Goal: Transaction & Acquisition: Purchase product/service

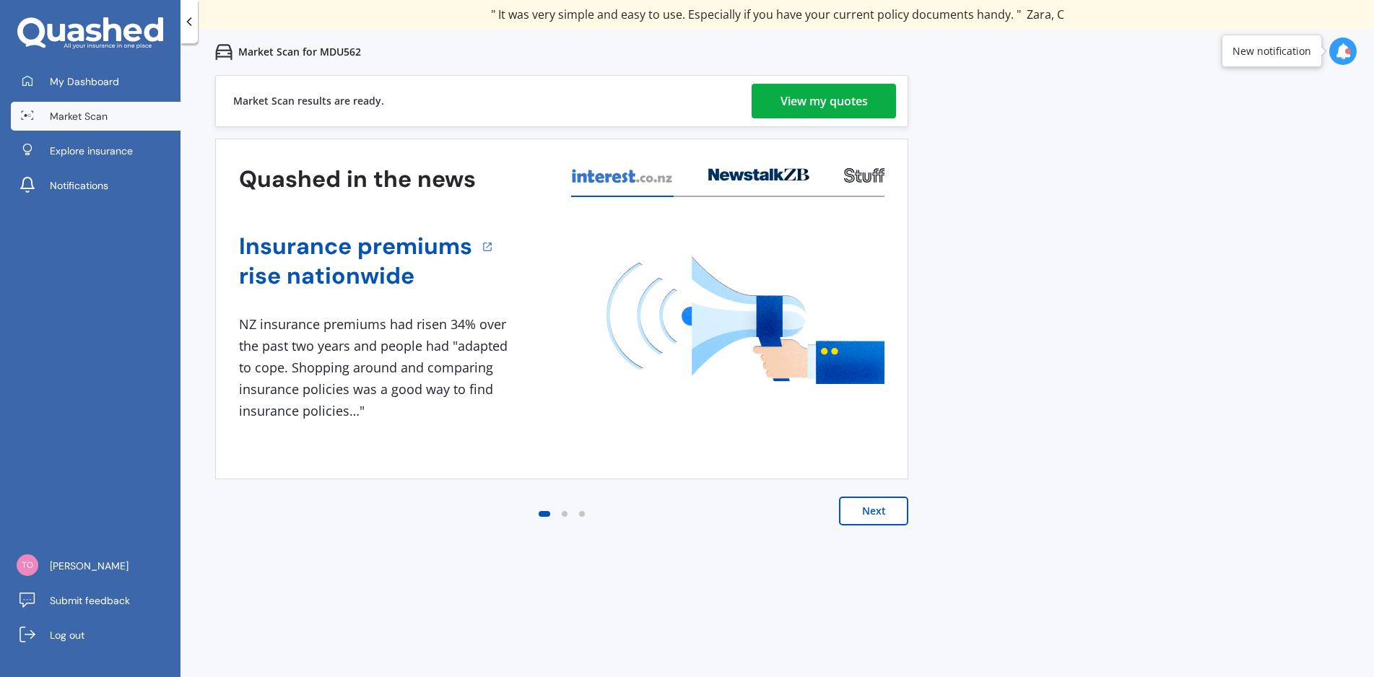
click at [874, 508] on button "Next" at bounding box center [873, 511] width 69 height 29
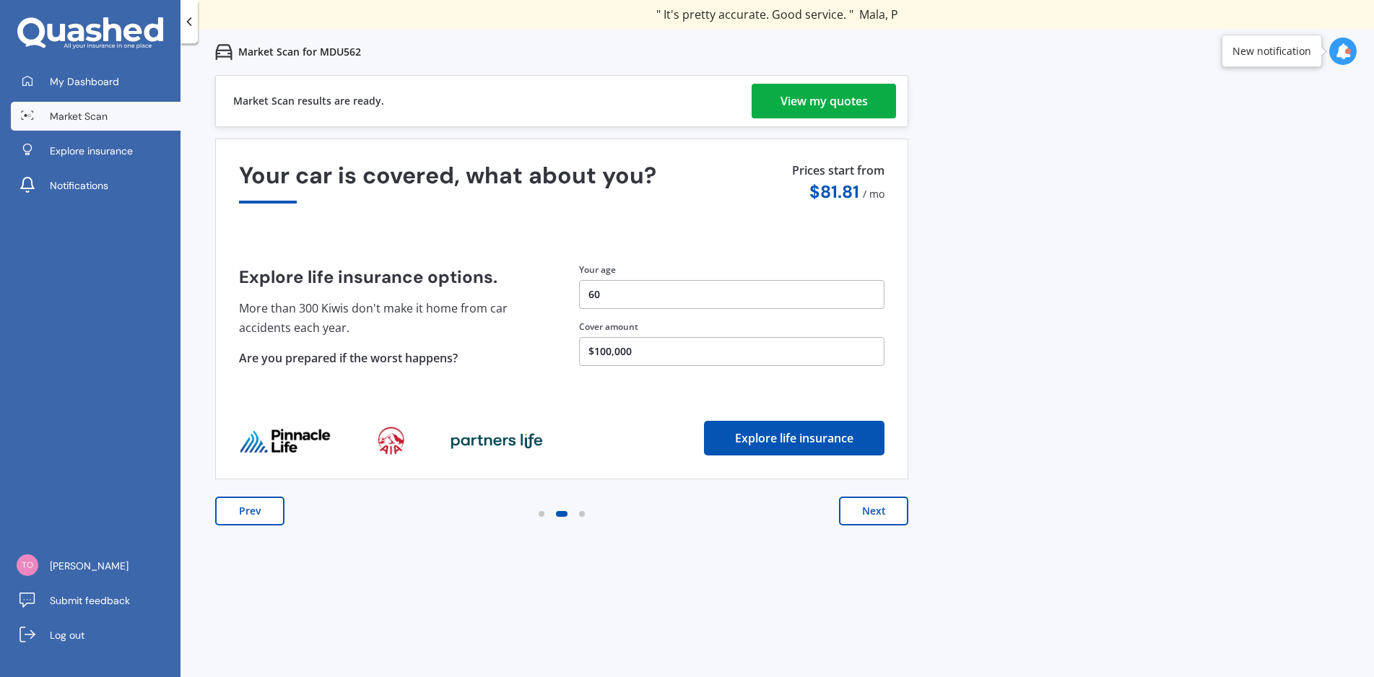
click at [866, 512] on button "Next" at bounding box center [873, 511] width 69 height 29
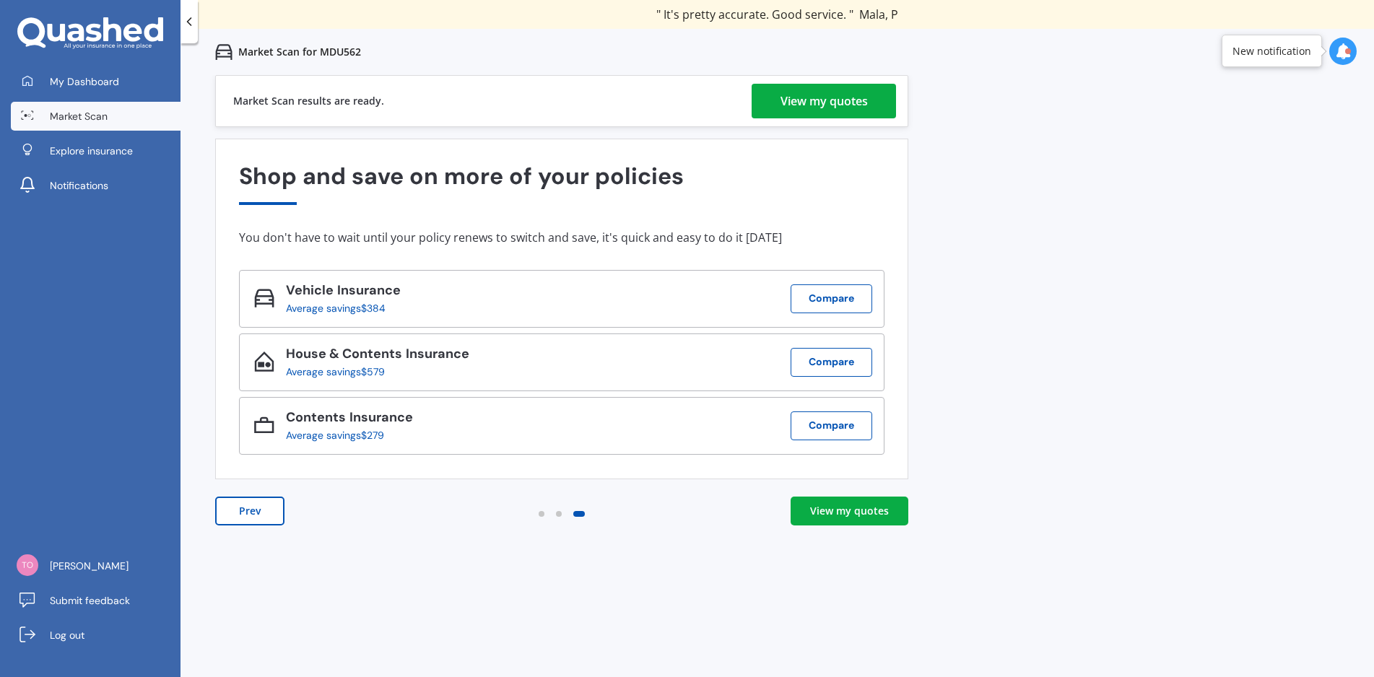
click at [857, 518] on div "View my quotes" at bounding box center [849, 511] width 79 height 14
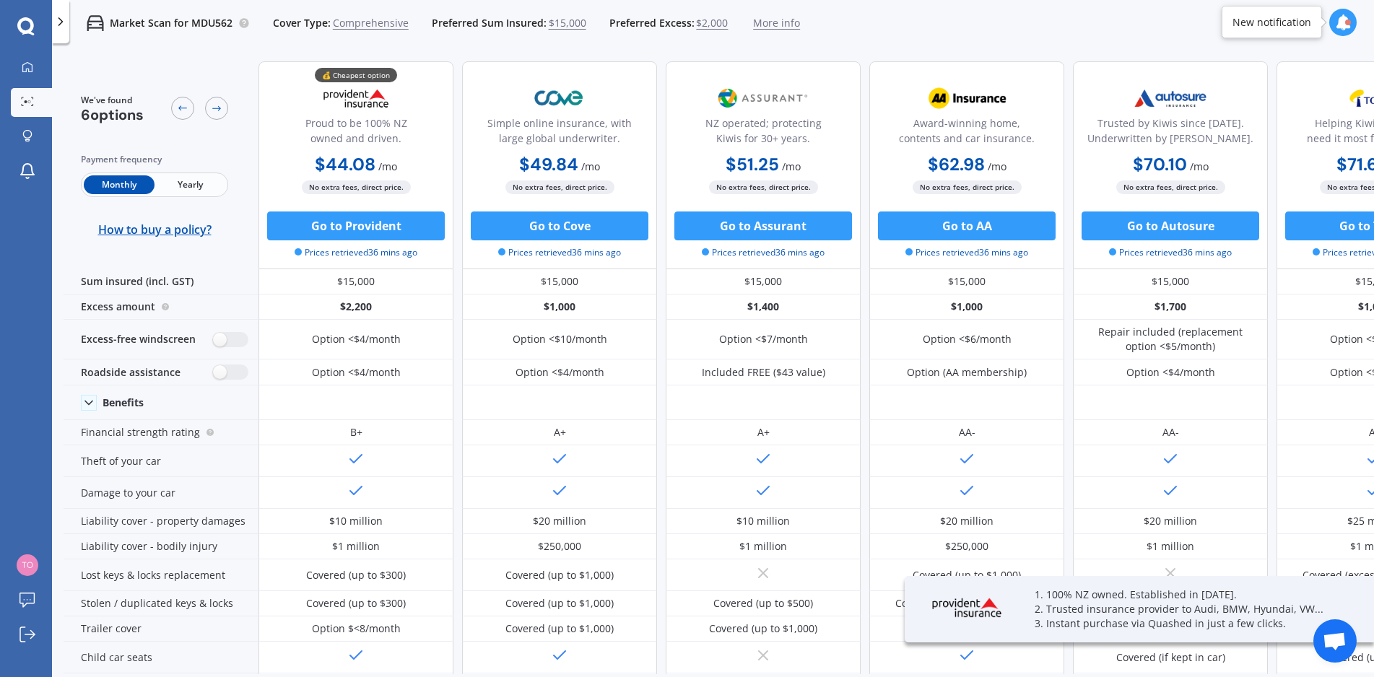
click at [182, 187] on span "Yearly" at bounding box center [189, 184] width 71 height 19
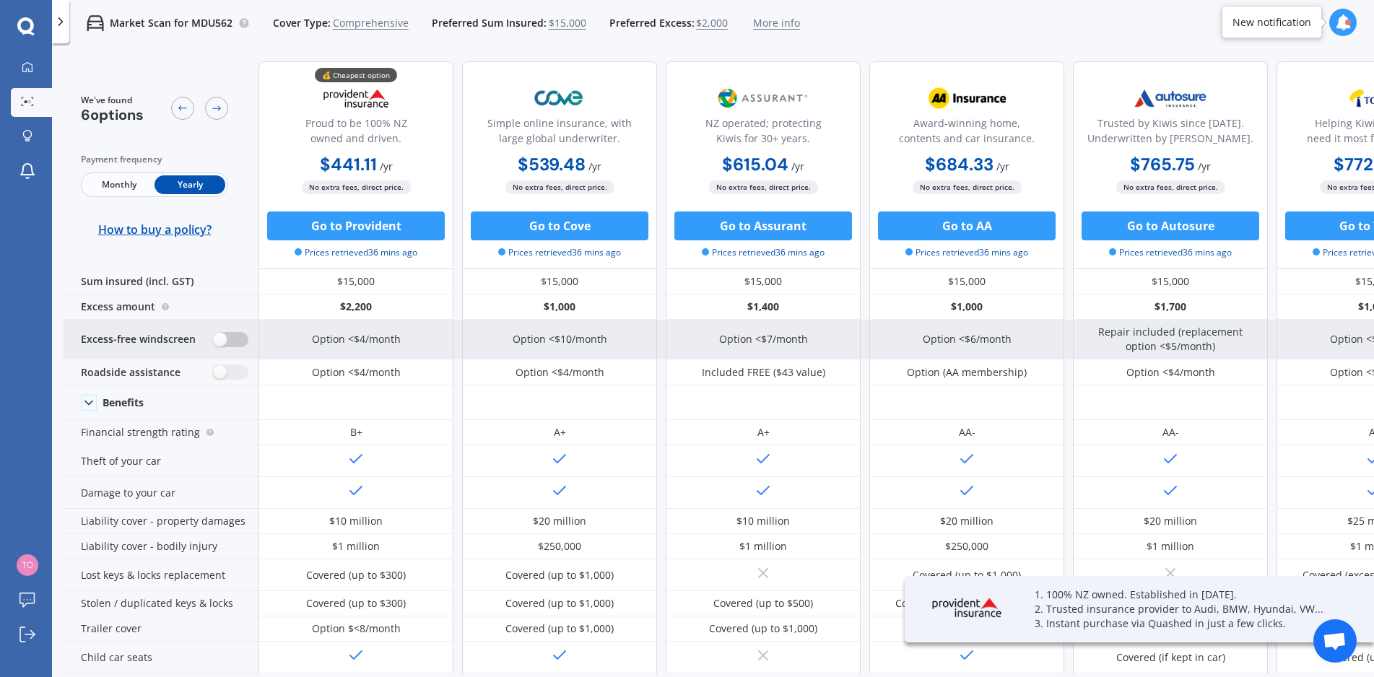
click at [221, 342] on label at bounding box center [230, 339] width 35 height 15
radio input "true"
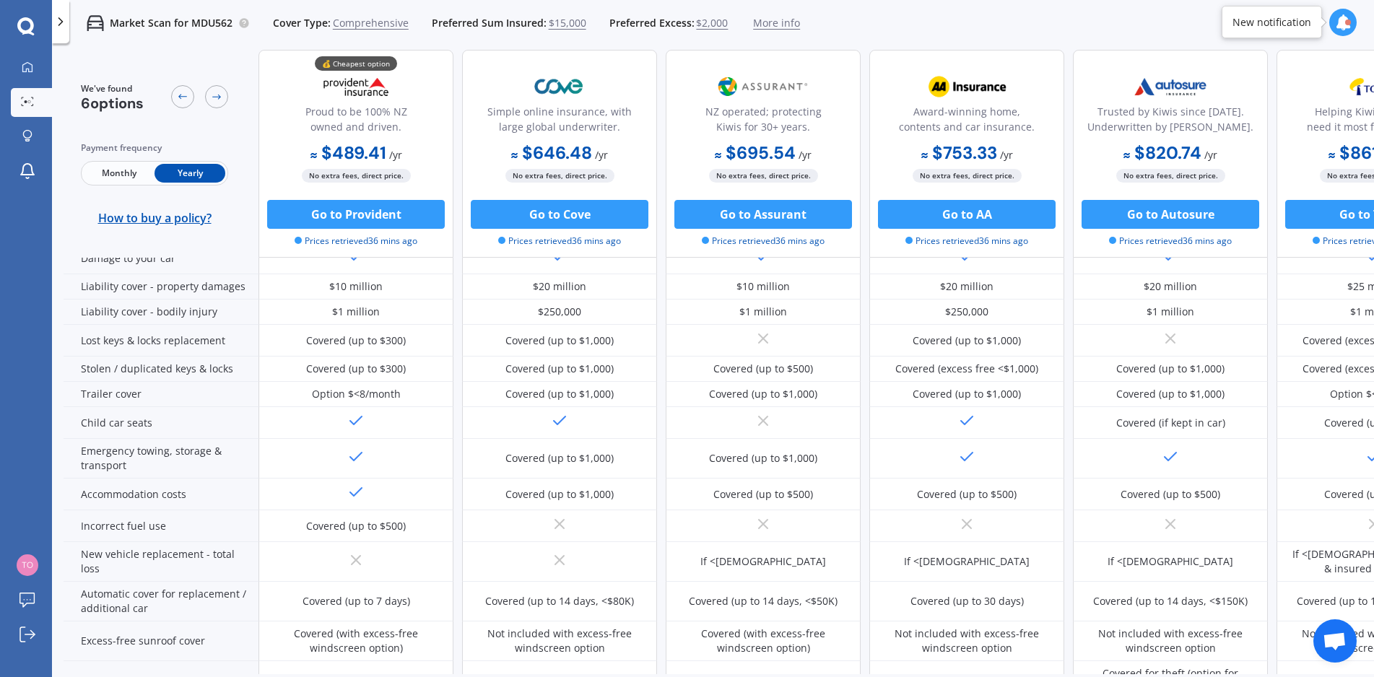
scroll to position [219, 0]
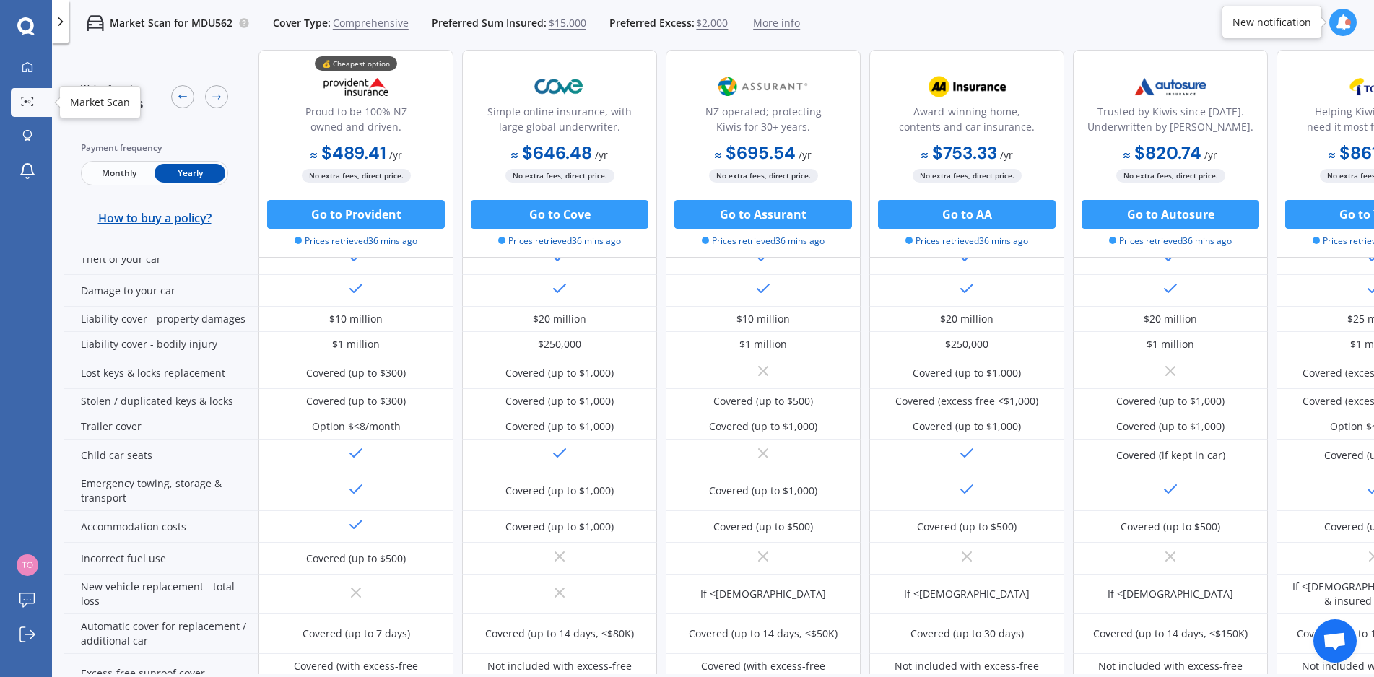
click at [22, 97] on icon at bounding box center [27, 101] width 13 height 9
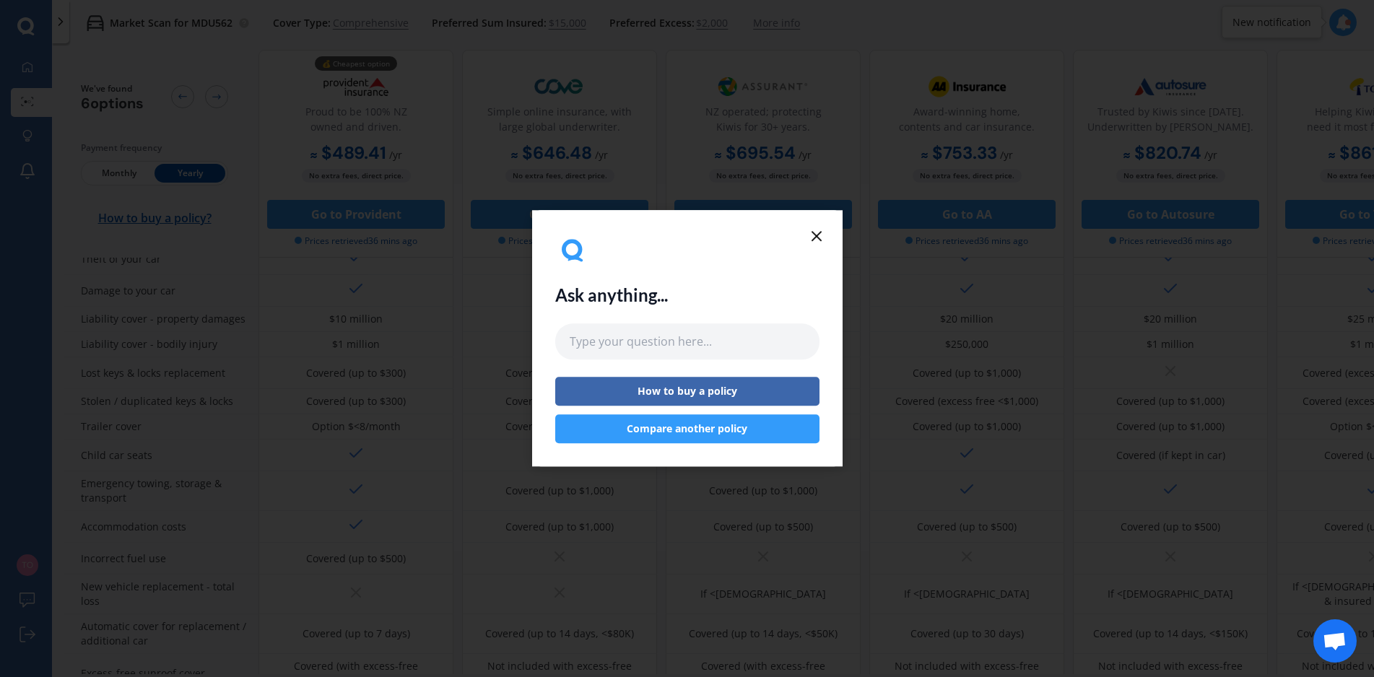
click at [819, 237] on icon at bounding box center [816, 235] width 17 height 17
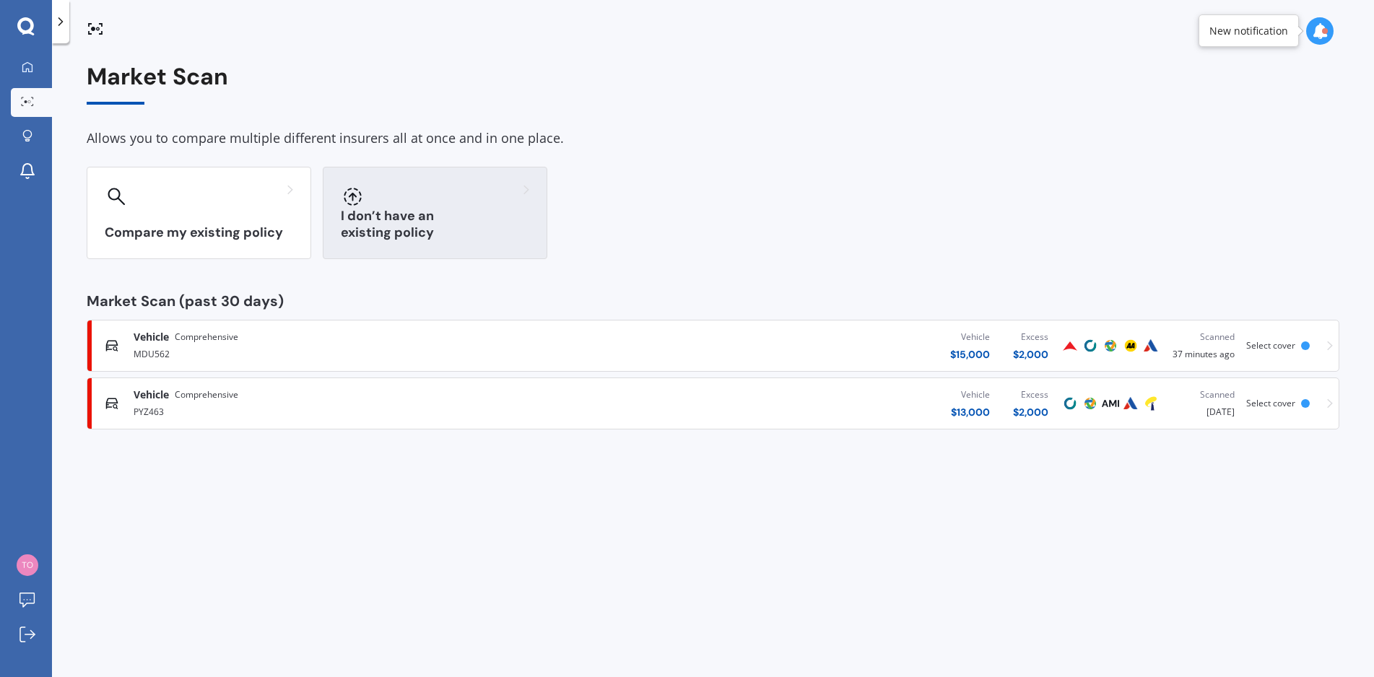
click at [407, 210] on div "I don’t have an existing policy" at bounding box center [435, 213] width 225 height 92
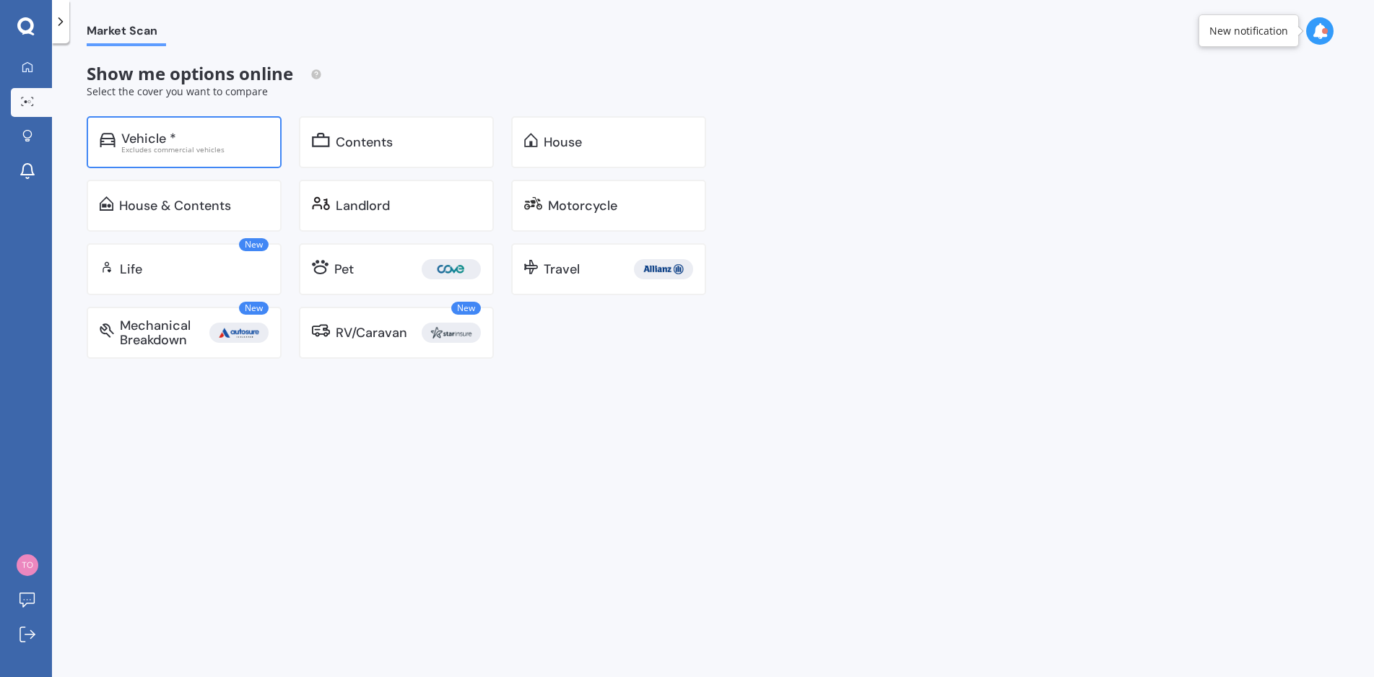
click at [136, 131] on div "Vehicle *" at bounding box center [148, 138] width 55 height 14
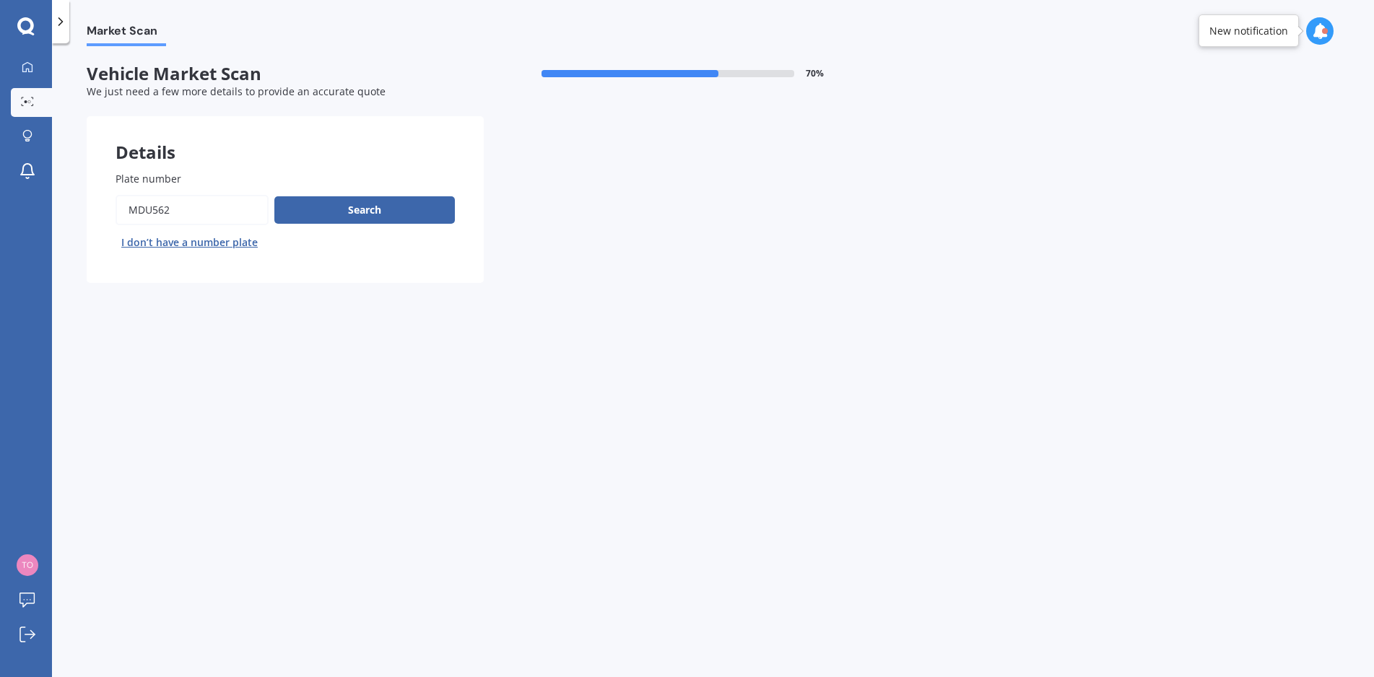
drag, startPoint x: 204, startPoint y: 212, endPoint x: 19, endPoint y: 227, distance: 184.7
click at [19, 227] on div "My Dashboard Market Scan Explore insurance Notifications [PERSON_NAME] Submit f…" at bounding box center [687, 338] width 1374 height 677
type input "RFD425"
click at [349, 215] on button "Search" at bounding box center [364, 209] width 180 height 27
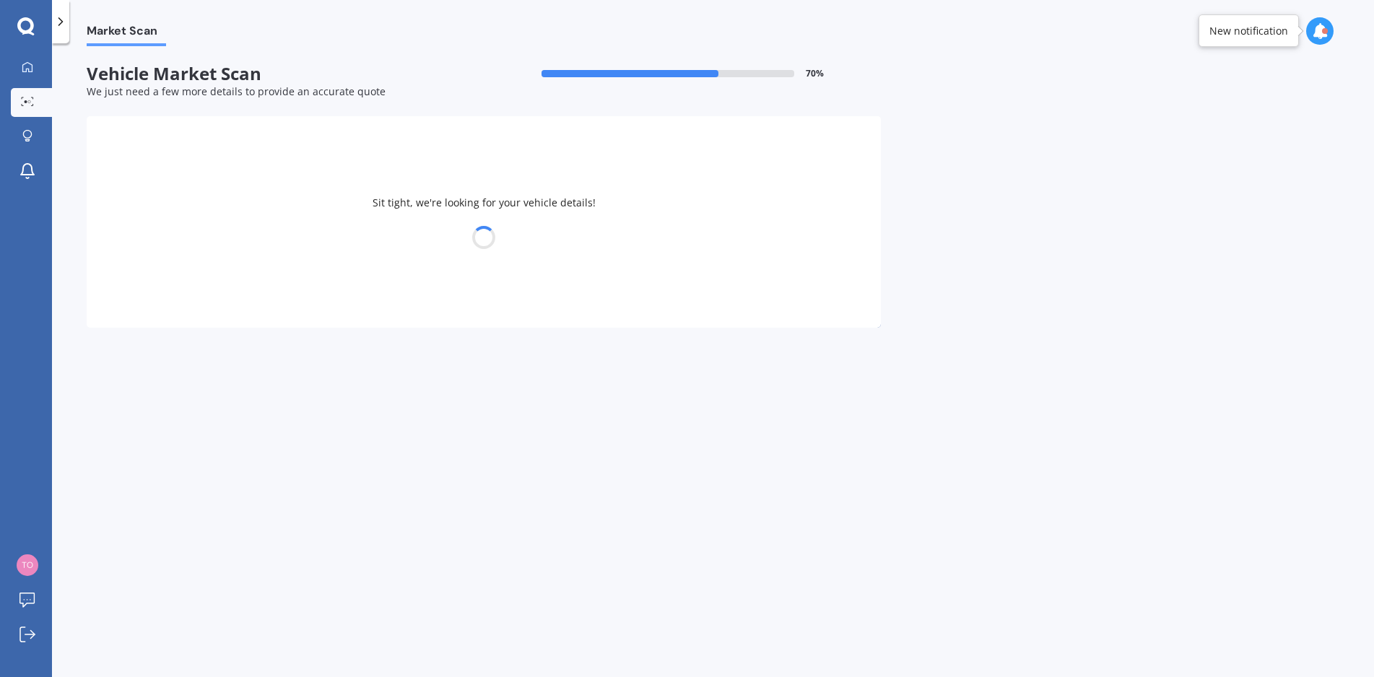
select select "TOYOTA"
select select "C-HR"
select select "23"
select select "07"
select select "1965"
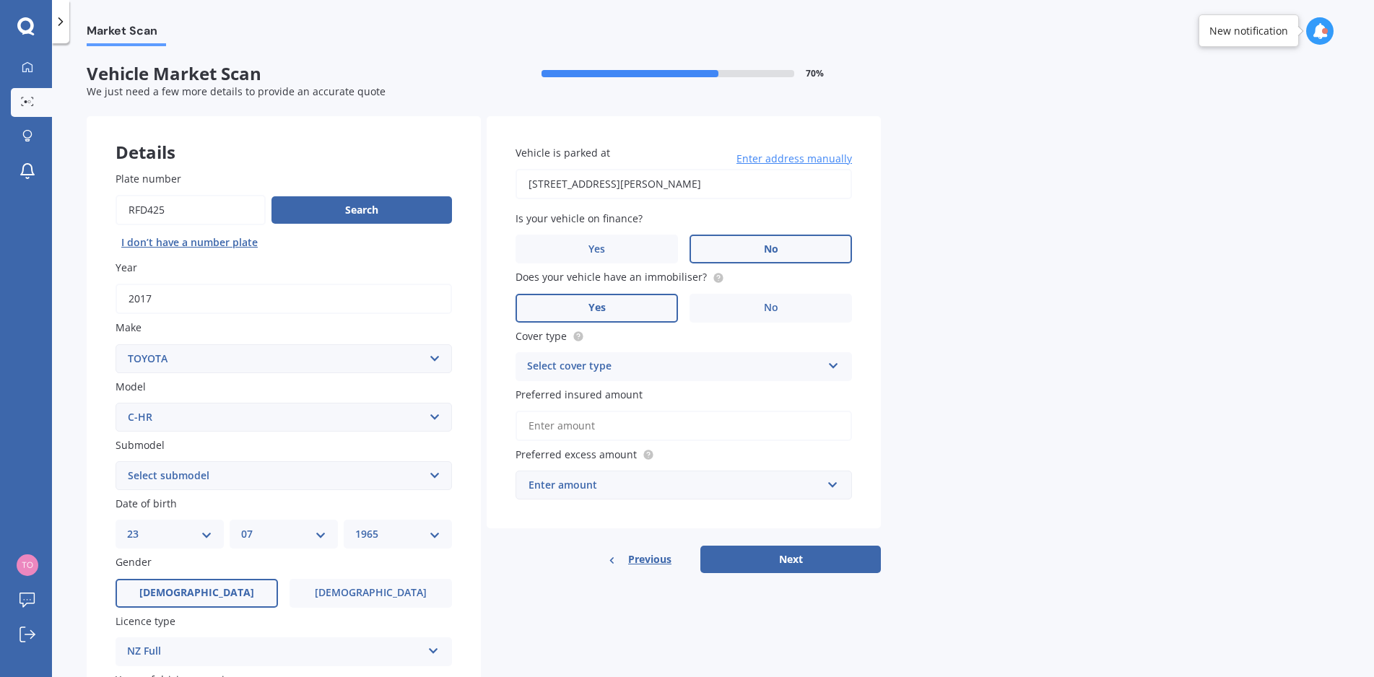
click at [734, 370] on div "Select cover type" at bounding box center [674, 366] width 295 height 17
click at [614, 395] on div "Comprehensive" at bounding box center [683, 395] width 335 height 26
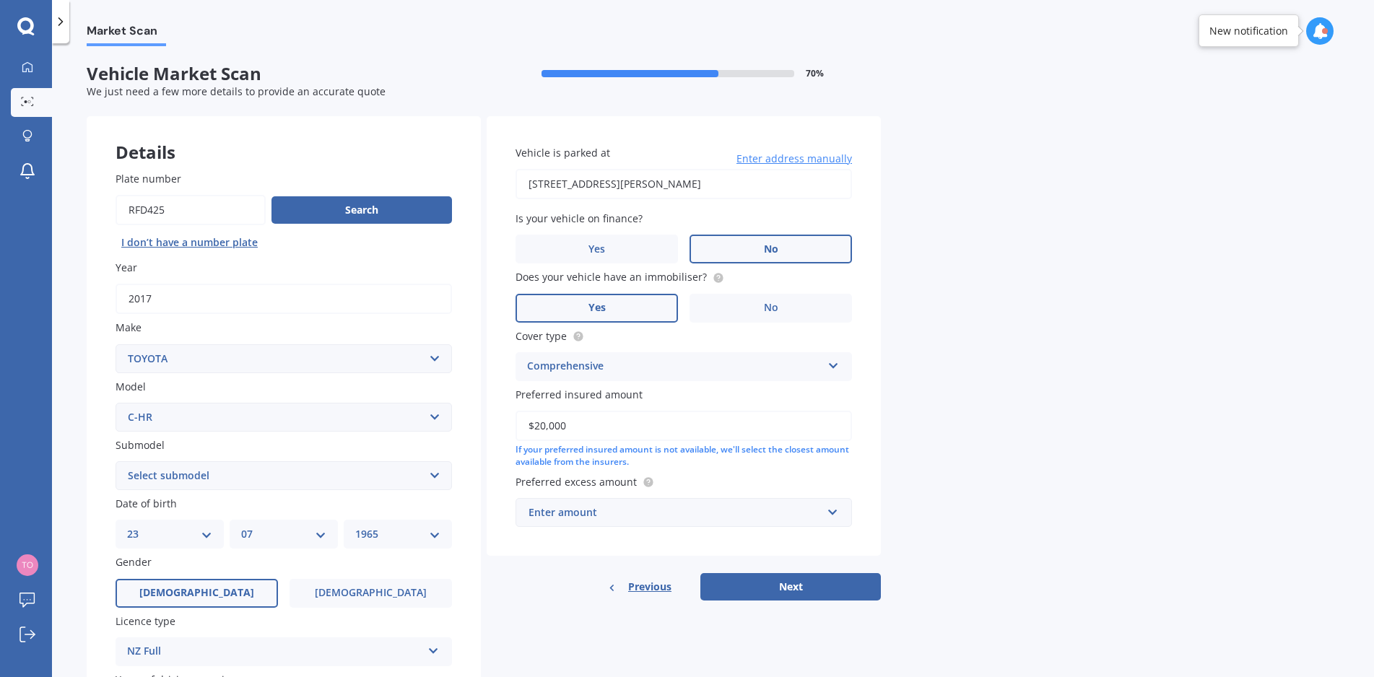
type input "$20,000"
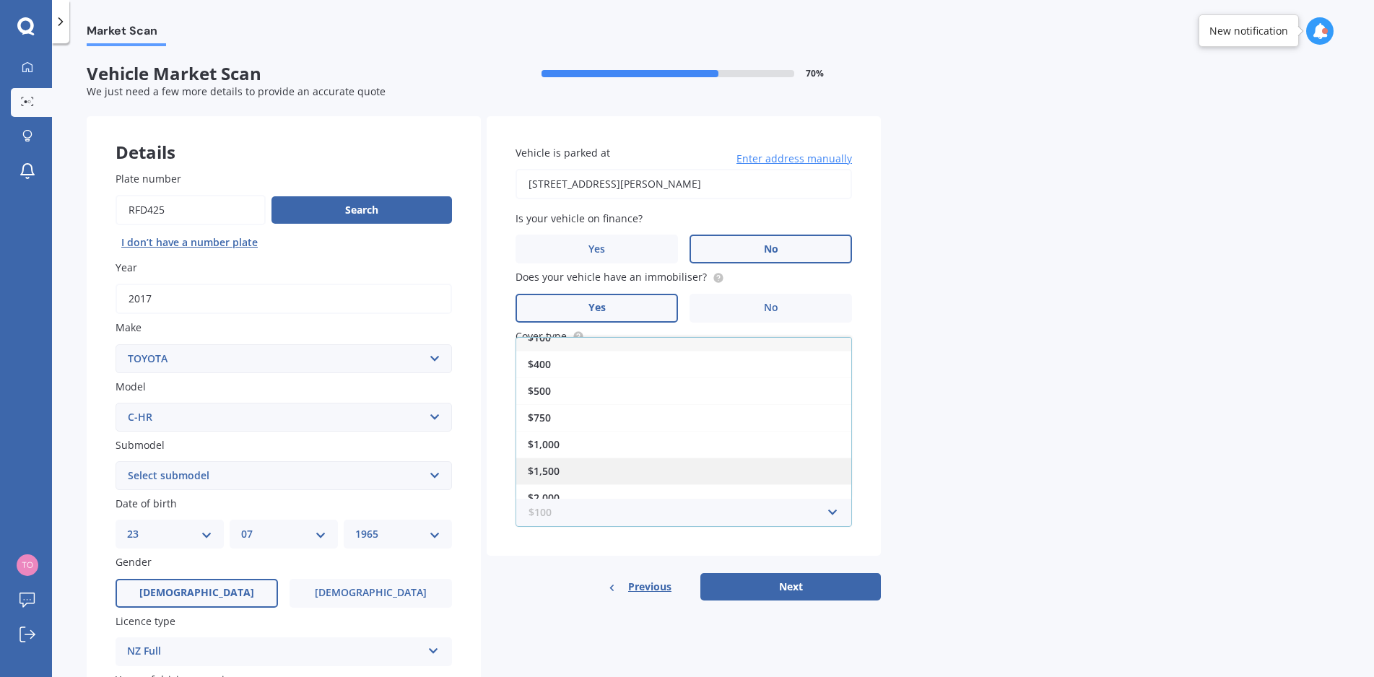
scroll to position [26, 0]
click at [590, 487] on div "$2,000" at bounding box center [683, 485] width 335 height 27
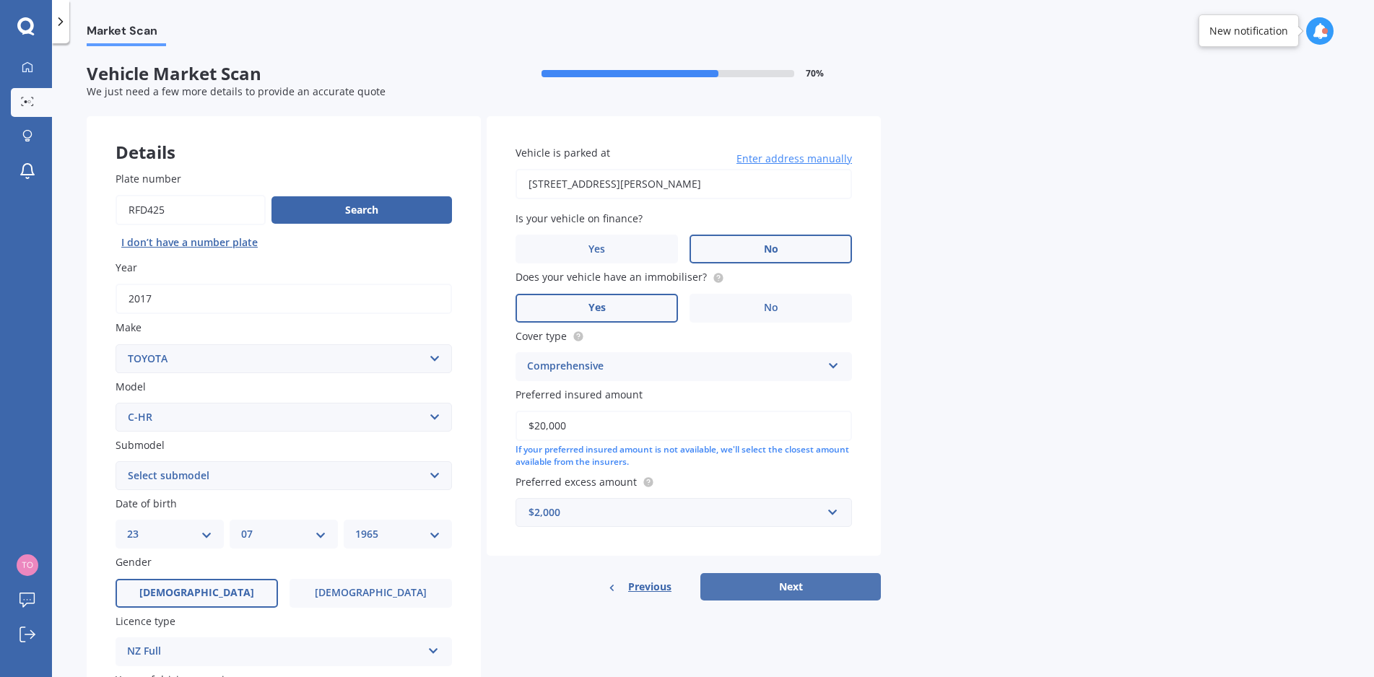
click at [754, 588] on button "Next" at bounding box center [790, 586] width 180 height 27
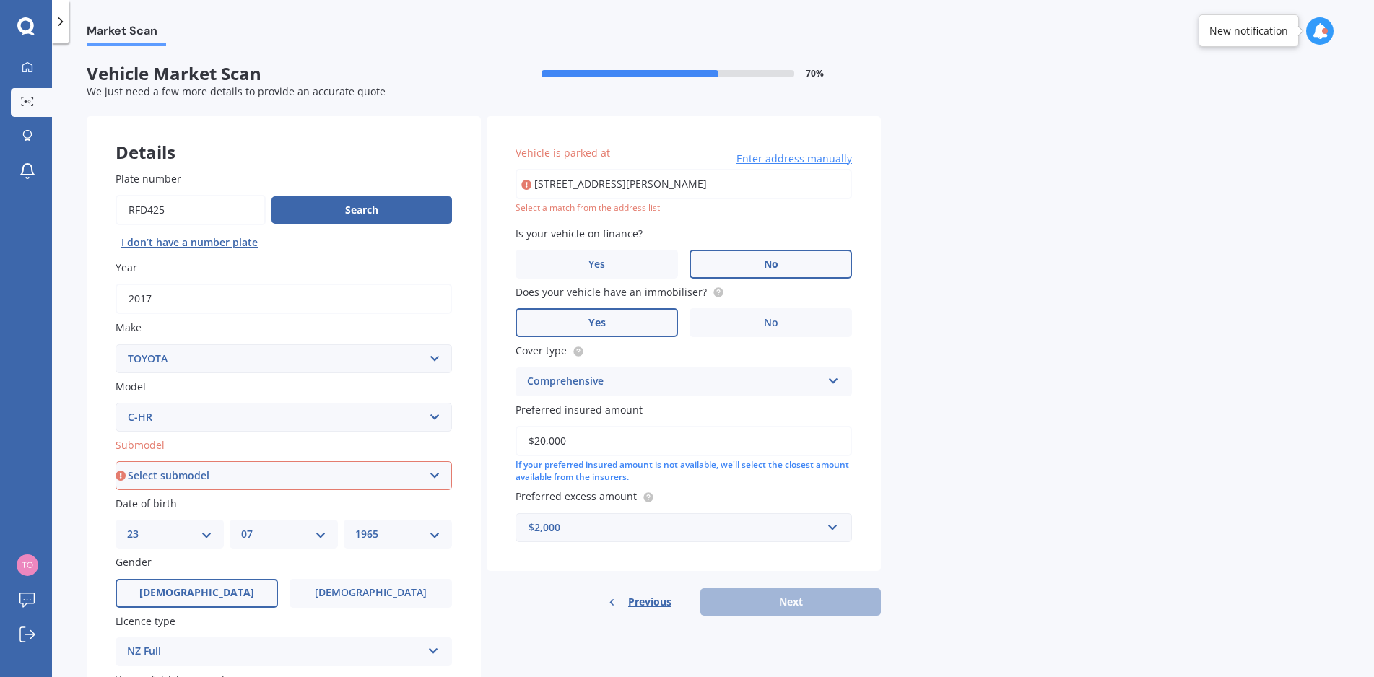
click at [616, 181] on input "[STREET_ADDRESS][PERSON_NAME]" at bounding box center [683, 184] width 336 height 30
type input "[STREET_ADDRESS][PERSON_NAME]"
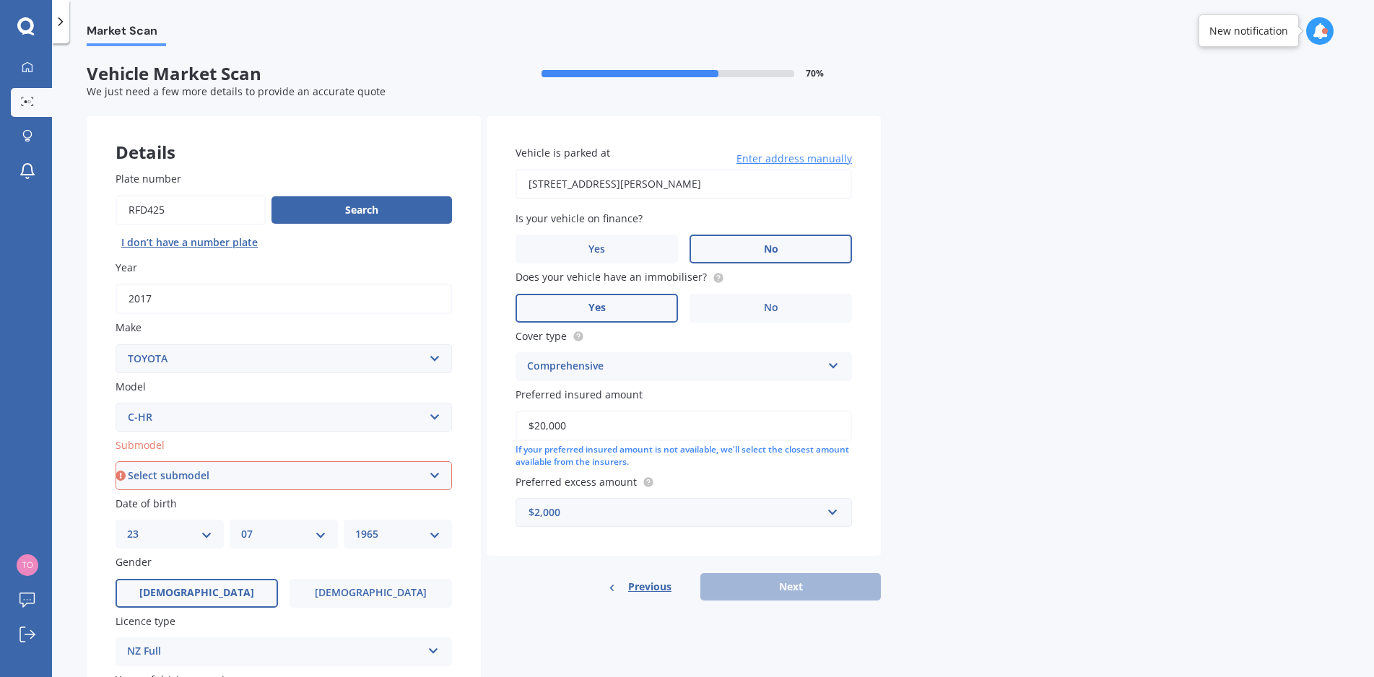
click at [255, 482] on select "Select submodel Hybrid Station Wagon SUV" at bounding box center [284, 475] width 336 height 29
select select "HYBRID"
click at [116, 461] on select "Select submodel Hybrid Station Wagon SUV" at bounding box center [284, 475] width 336 height 29
click at [752, 593] on button "Next" at bounding box center [790, 586] width 180 height 27
select select "23"
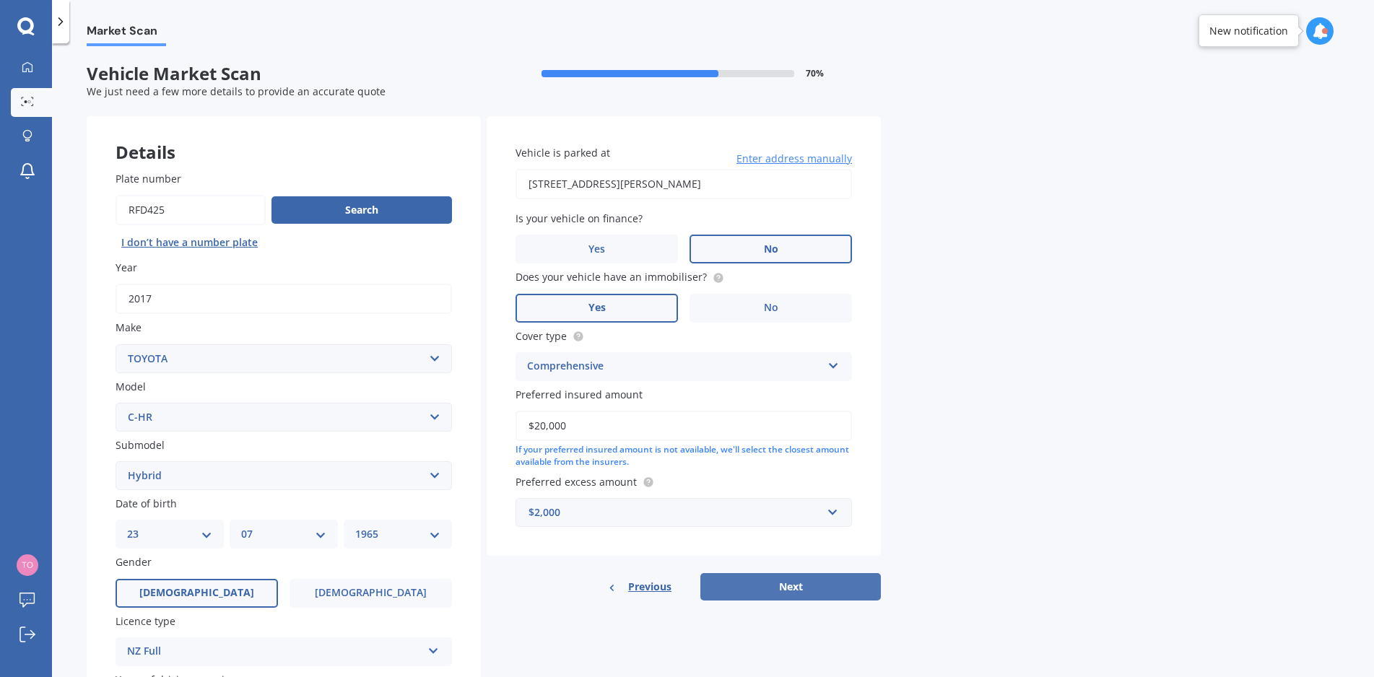
select select "07"
select select "1965"
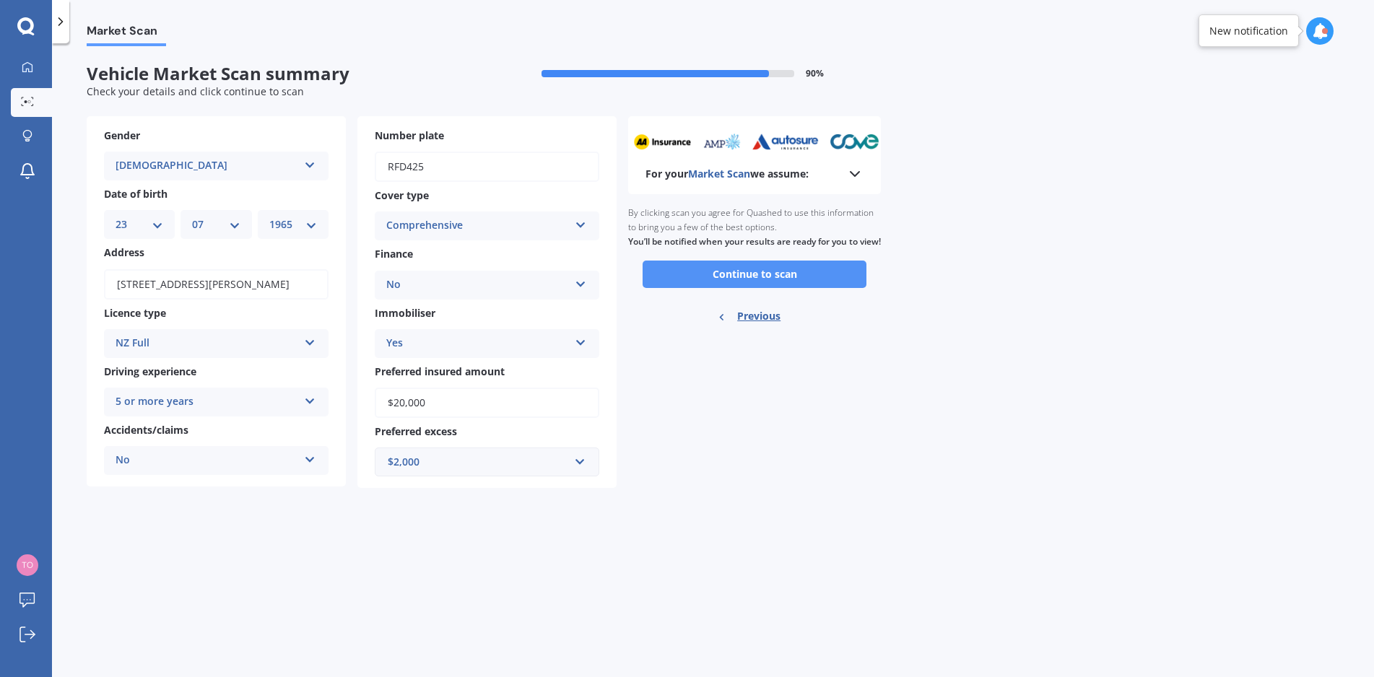
click at [678, 288] on button "Continue to scan" at bounding box center [755, 274] width 224 height 27
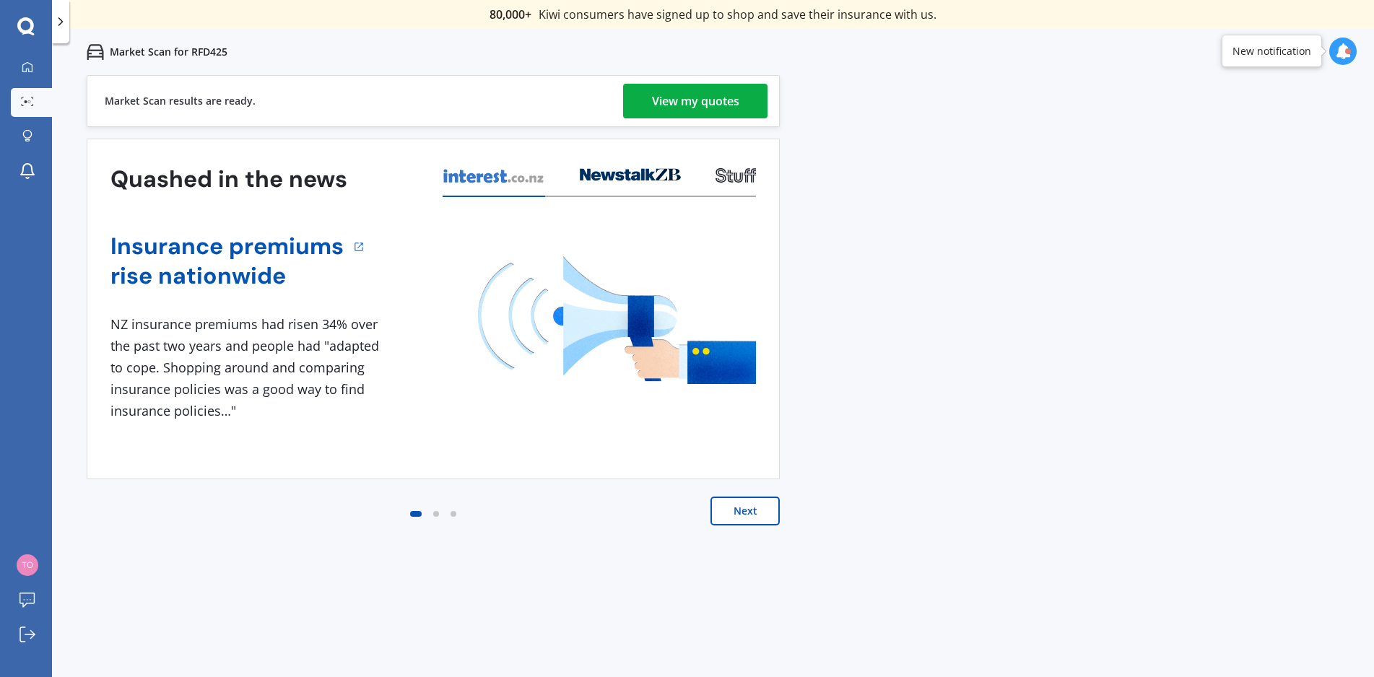
click at [743, 510] on button "Next" at bounding box center [744, 511] width 69 height 29
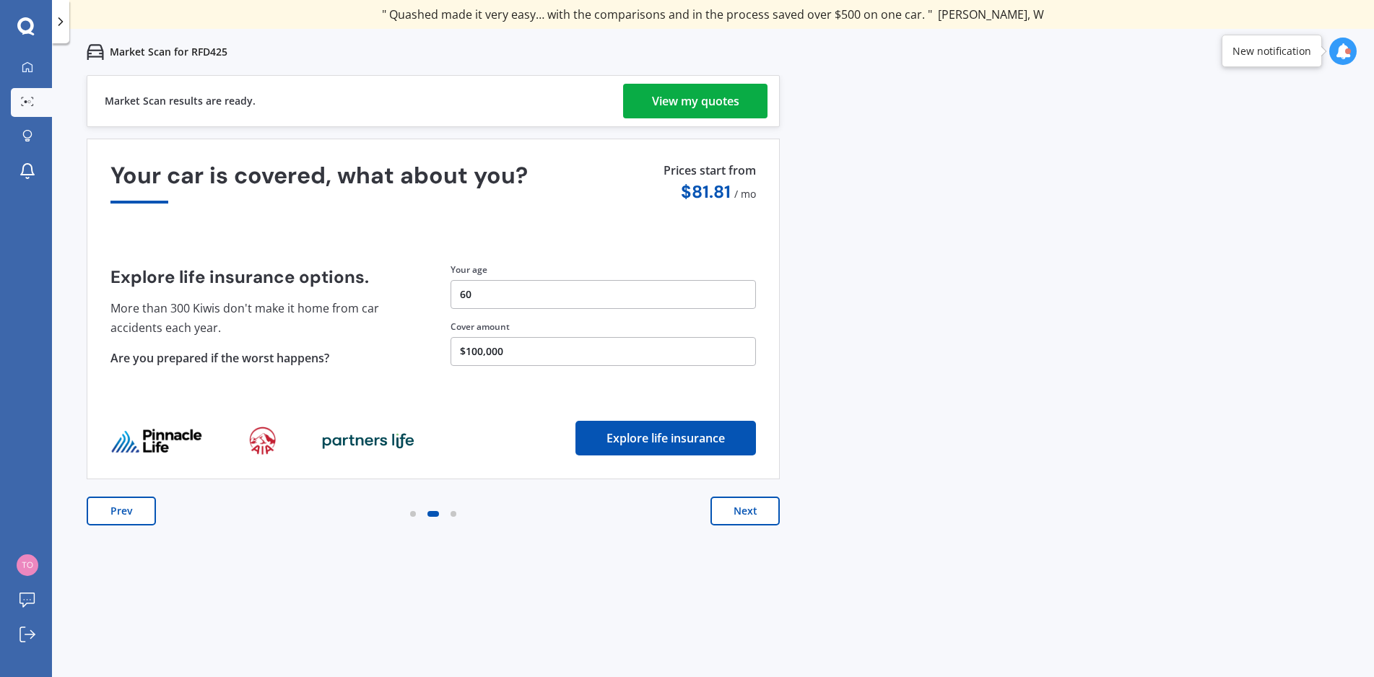
click at [743, 510] on button "Next" at bounding box center [744, 511] width 69 height 29
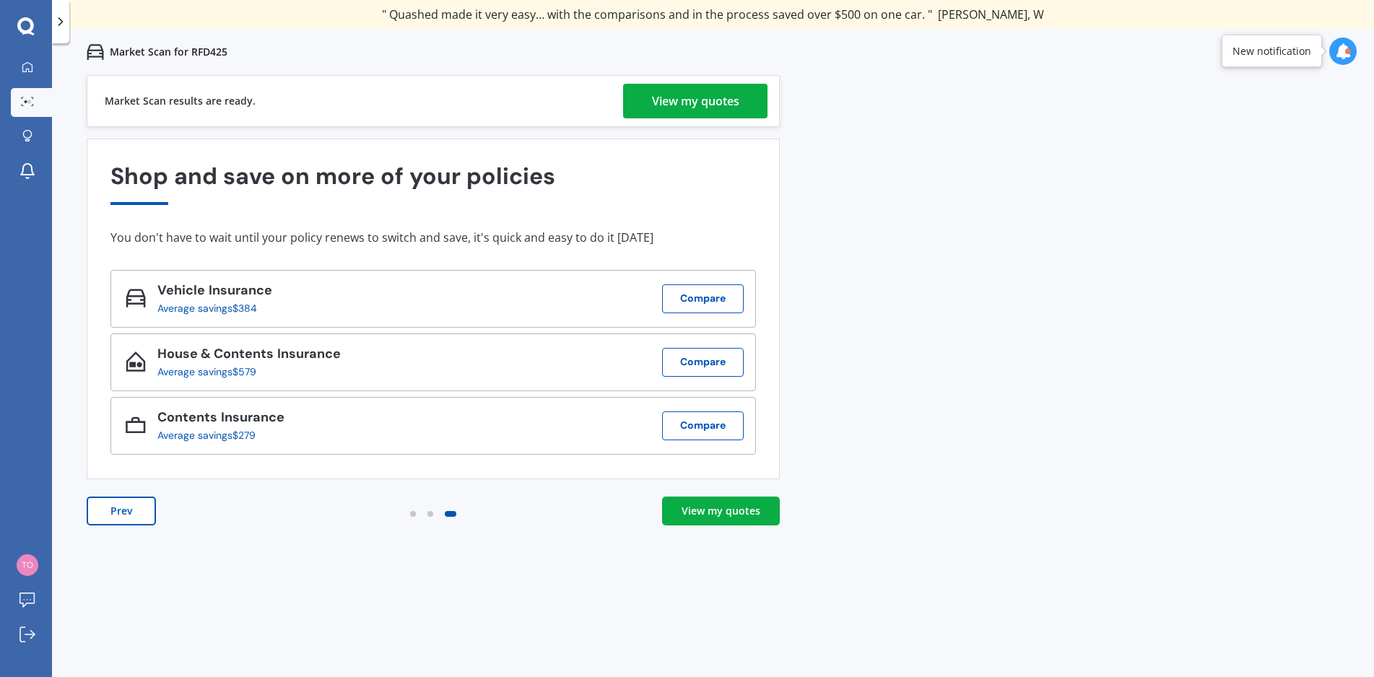
click at [693, 512] on div "View my quotes" at bounding box center [721, 511] width 79 height 14
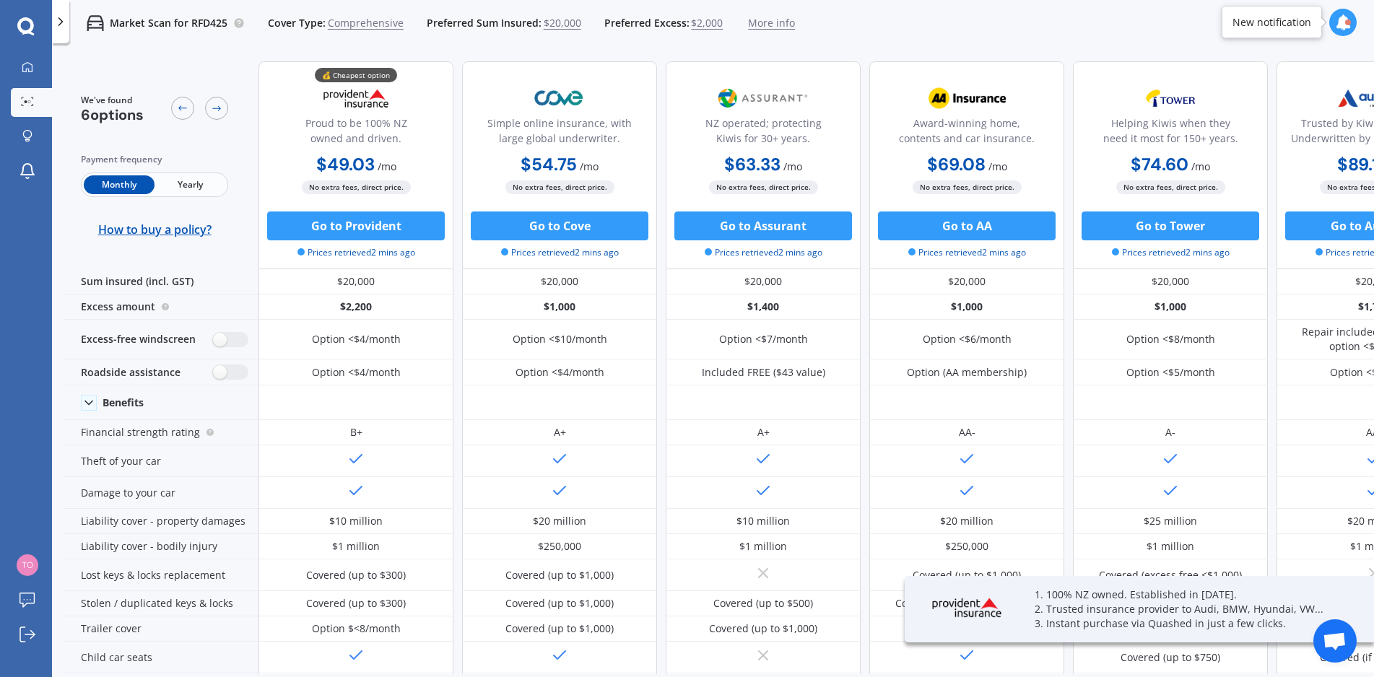
click at [198, 189] on span "Yearly" at bounding box center [189, 184] width 71 height 19
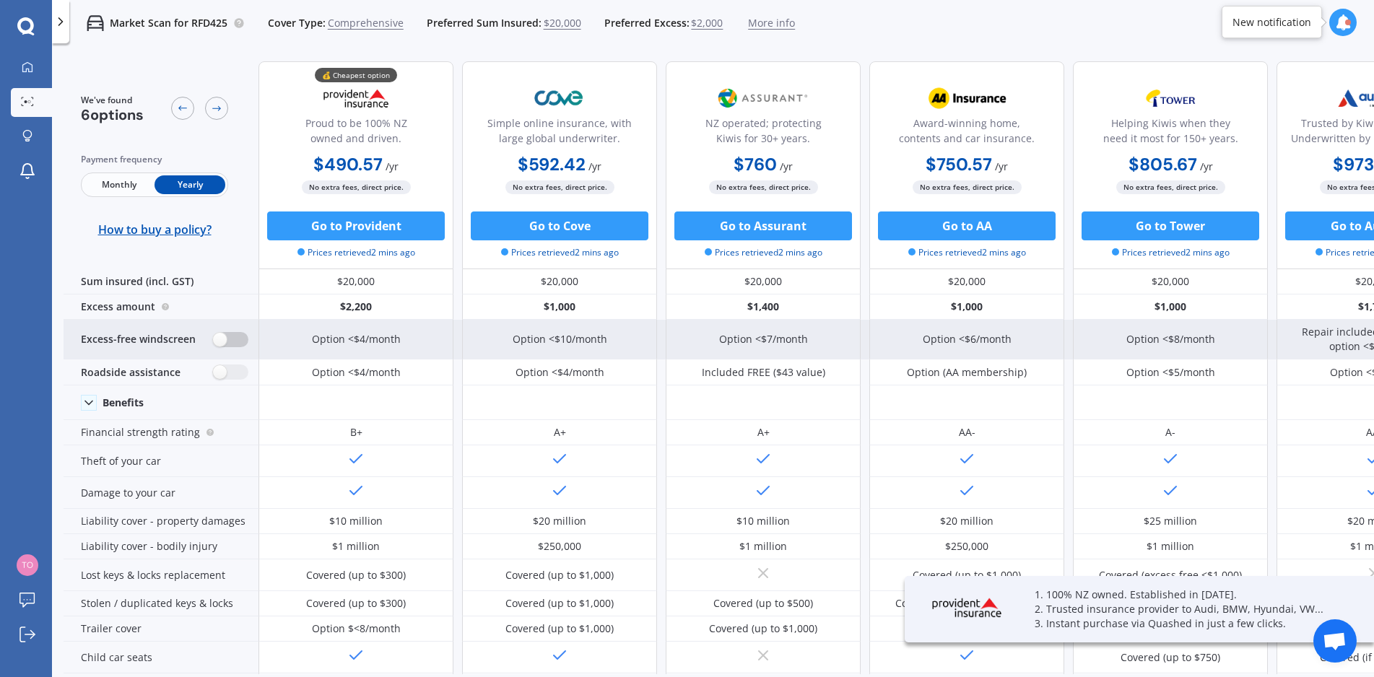
click at [232, 334] on label at bounding box center [230, 339] width 35 height 15
radio input "true"
